Goal: Task Accomplishment & Management: Complete application form

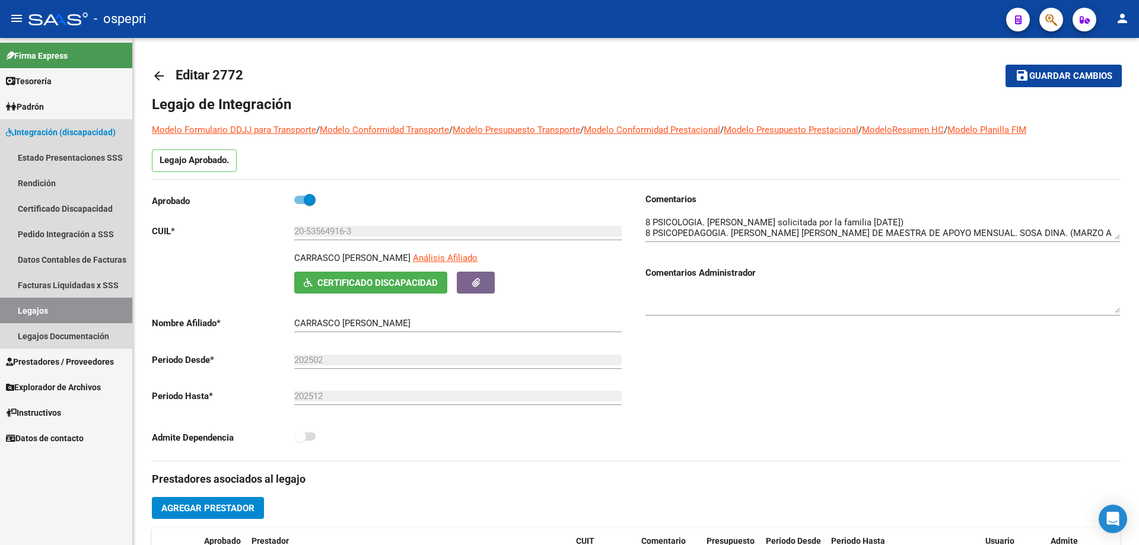
click at [34, 307] on link "Legajos" at bounding box center [66, 311] width 132 height 26
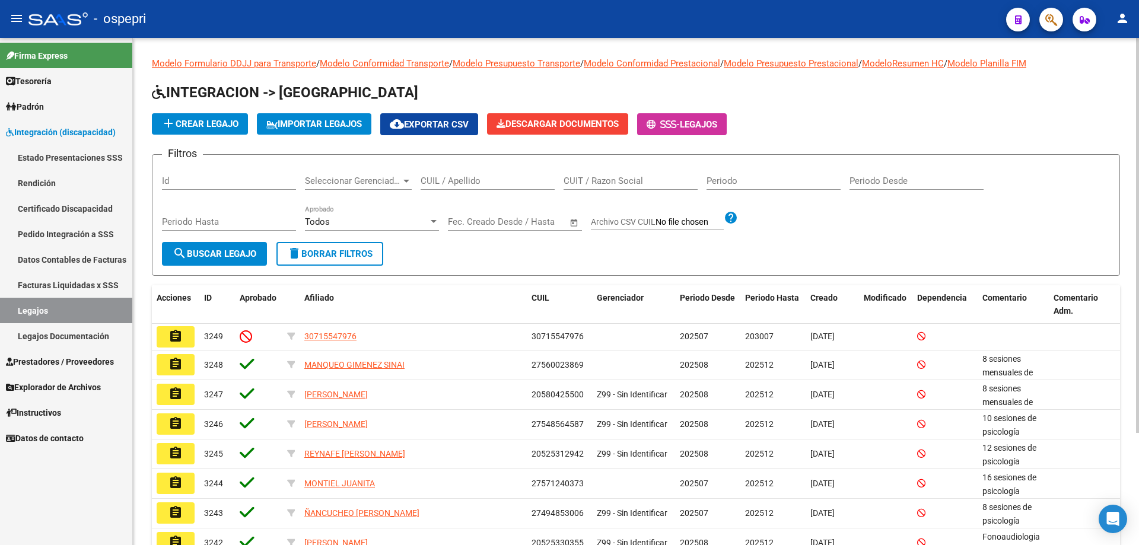
click at [461, 182] on input "CUIL / Apellido" at bounding box center [488, 181] width 134 height 11
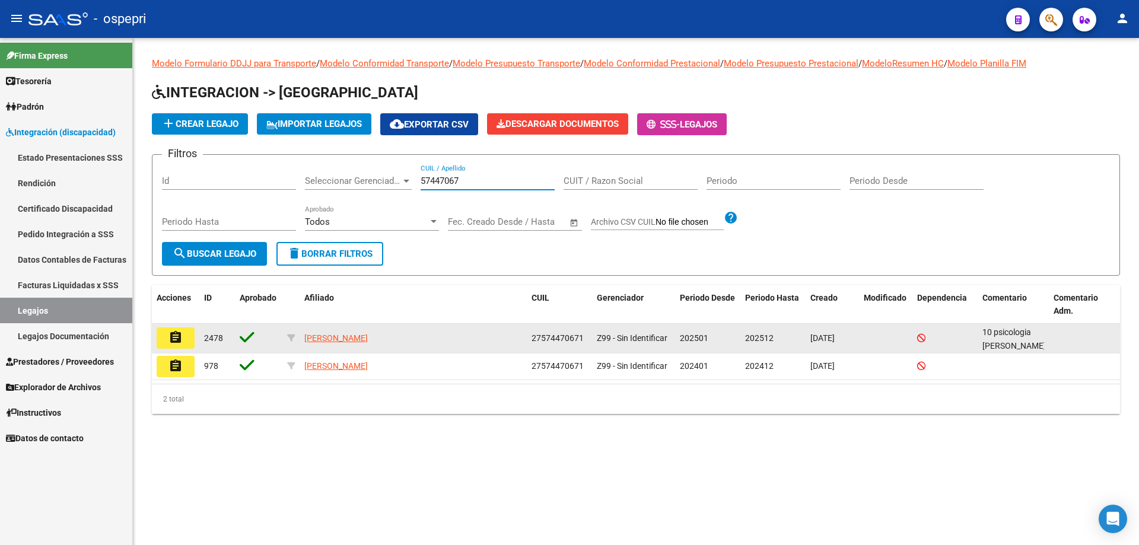
type input "57447067"
click at [186, 342] on button "assignment" at bounding box center [176, 337] width 38 height 21
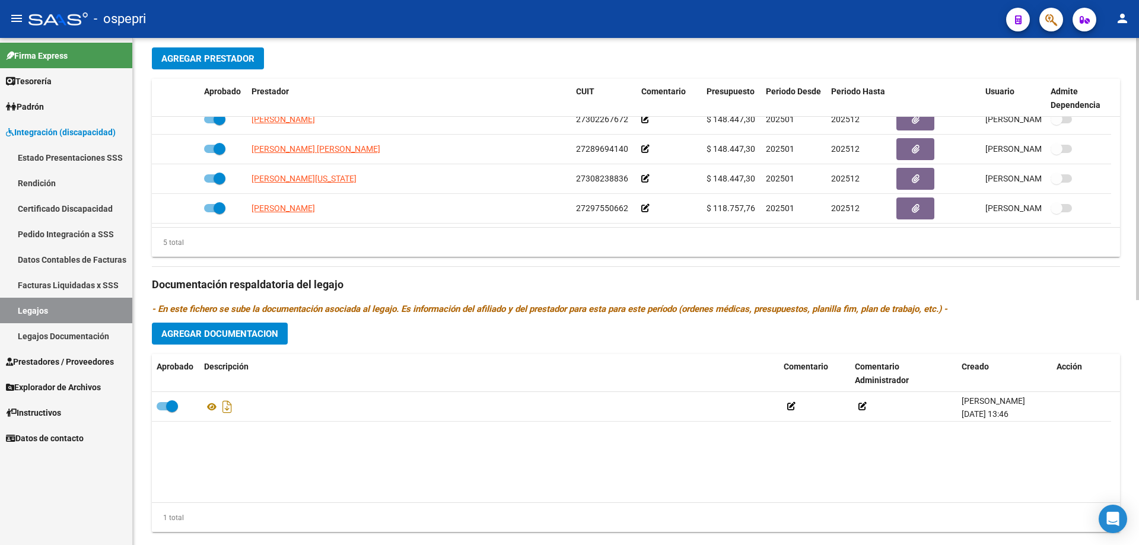
scroll to position [475, 0]
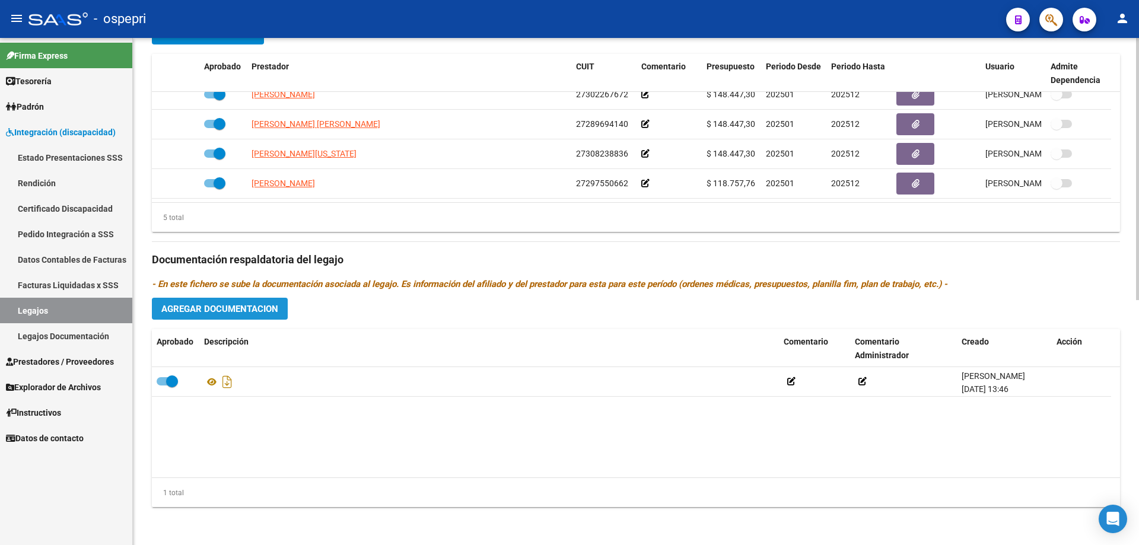
click at [234, 308] on span "Agregar Documentacion" at bounding box center [219, 309] width 117 height 11
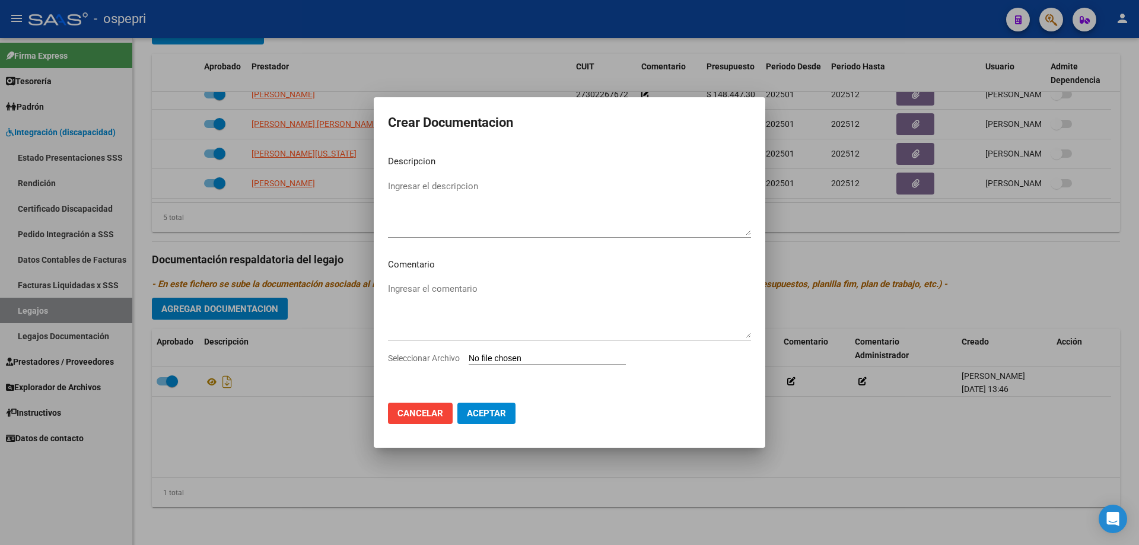
type input "C:\fakepath\Informe Psp [PERSON_NAME].pdf"
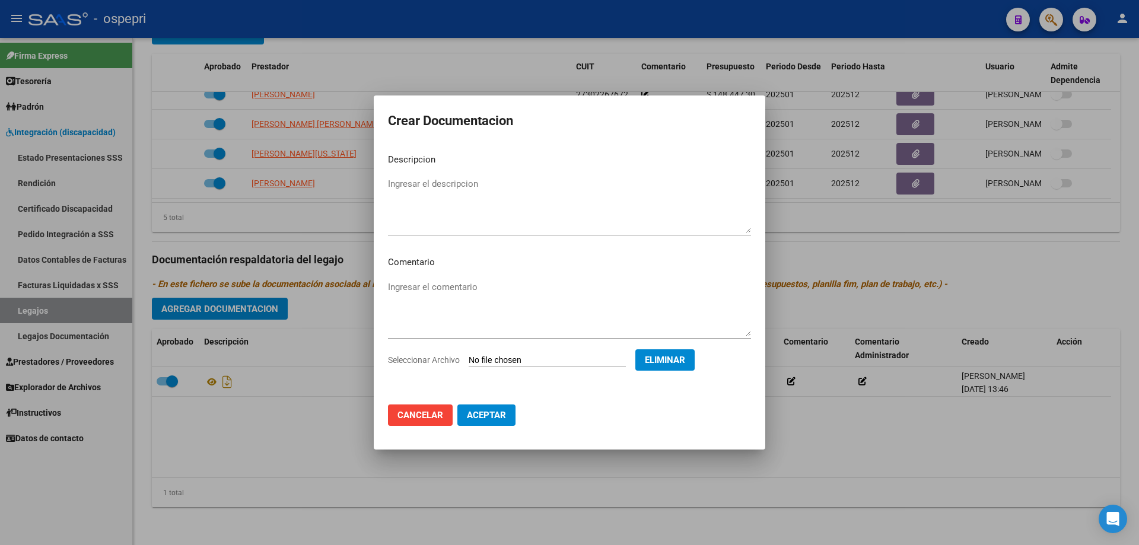
click at [495, 416] on span "Aceptar" at bounding box center [486, 415] width 39 height 11
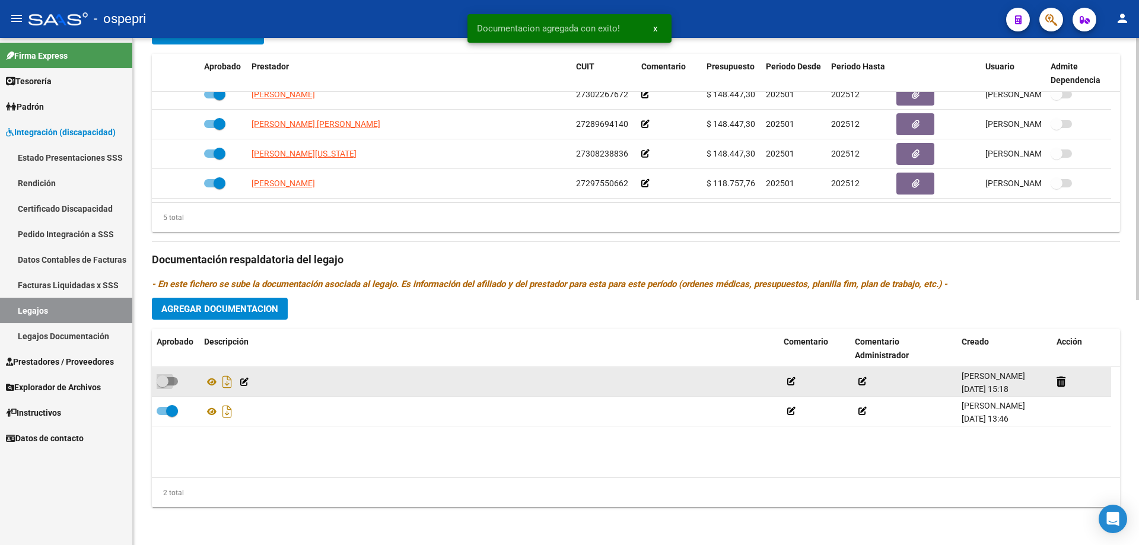
click at [169, 382] on span at bounding box center [167, 381] width 21 height 8
click at [163, 386] on input "checkbox" at bounding box center [162, 386] width 1 height 1
checkbox input "true"
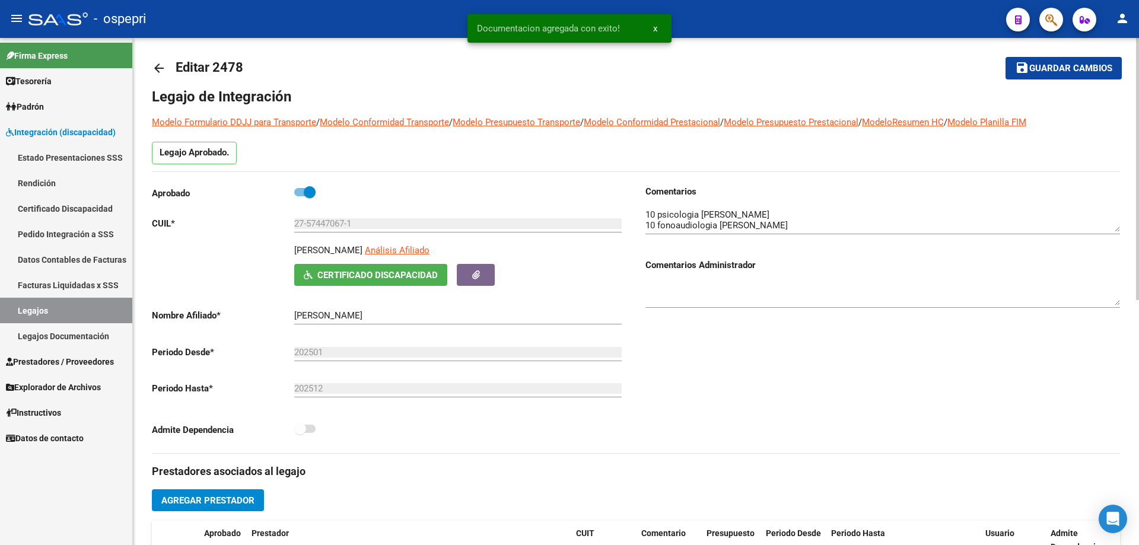
scroll to position [0, 0]
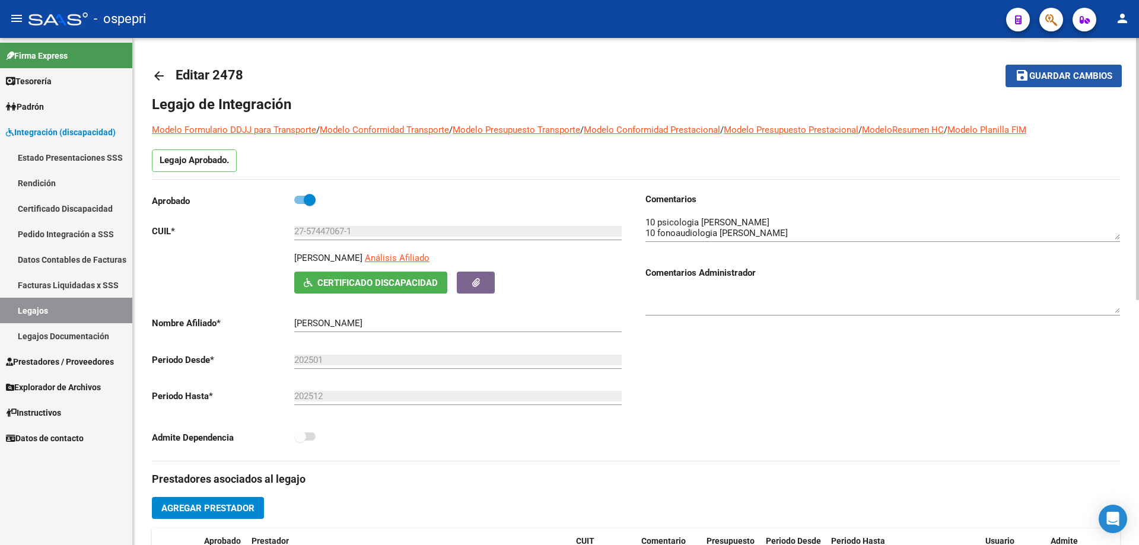
click at [1059, 72] on span "Guardar cambios" at bounding box center [1070, 76] width 83 height 11
